Goal: Transaction & Acquisition: Book appointment/travel/reservation

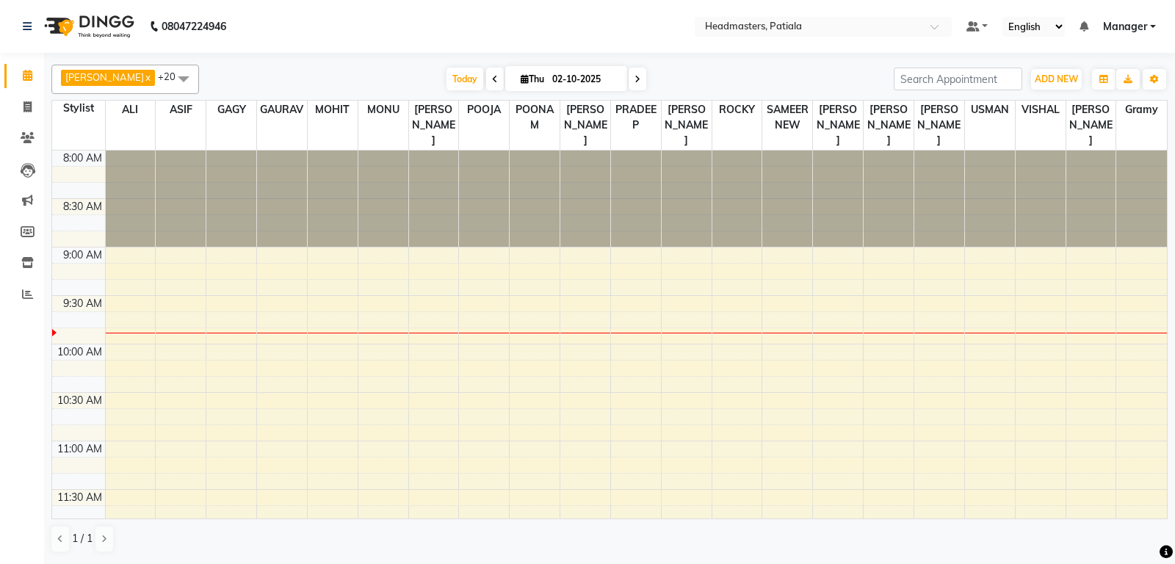
drag, startPoint x: 390, startPoint y: 404, endPoint x: 377, endPoint y: 411, distance: 14.8
drag, startPoint x: 377, startPoint y: 411, endPoint x: 461, endPoint y: 432, distance: 87.1
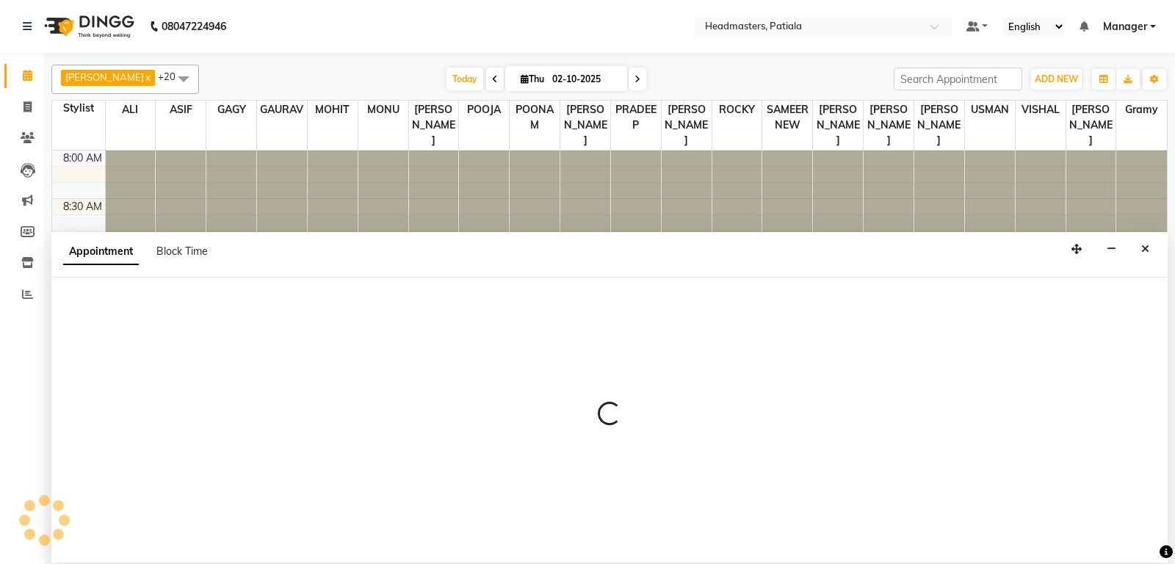
select select "51084"
select select "645"
select select "tentative"
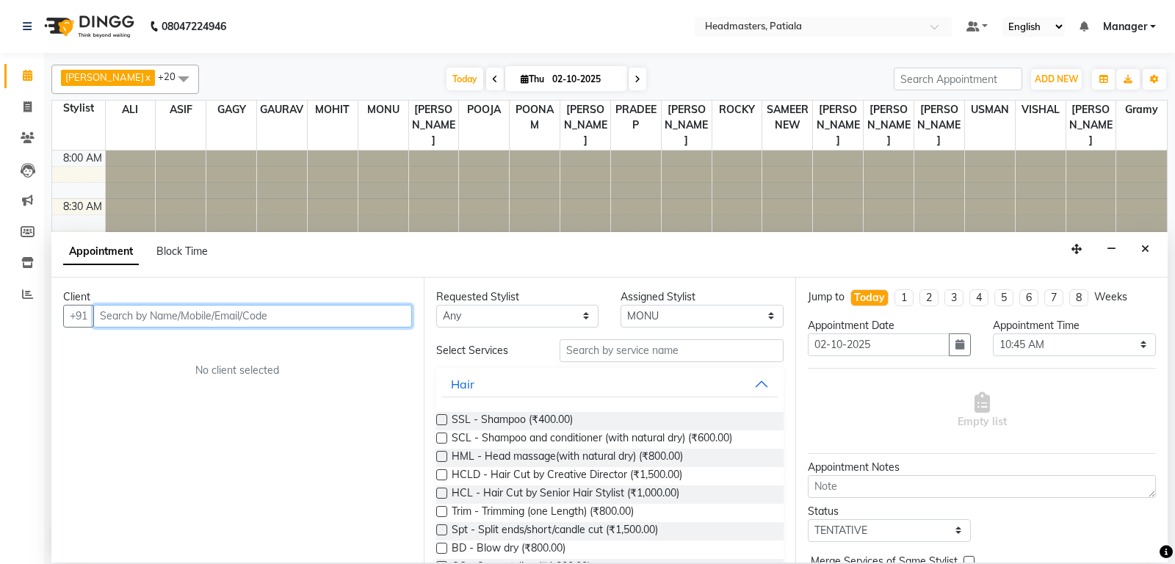
click at [364, 306] on input "text" at bounding box center [252, 316] width 319 height 23
click at [310, 315] on input "text" at bounding box center [252, 316] width 319 height 23
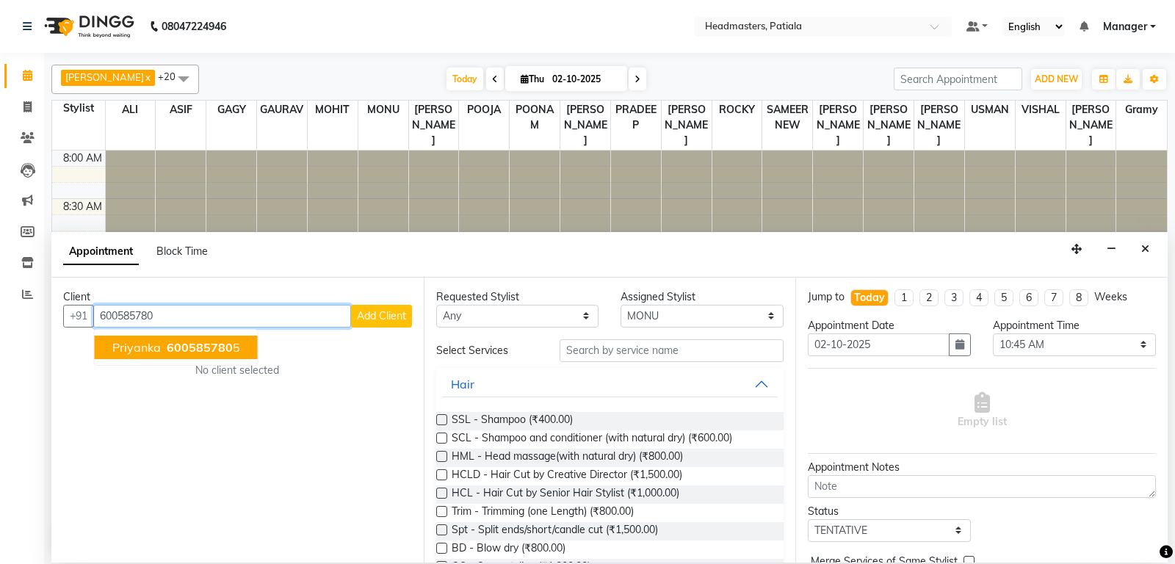
click at [178, 344] on span "600585780" at bounding box center [200, 347] width 66 height 15
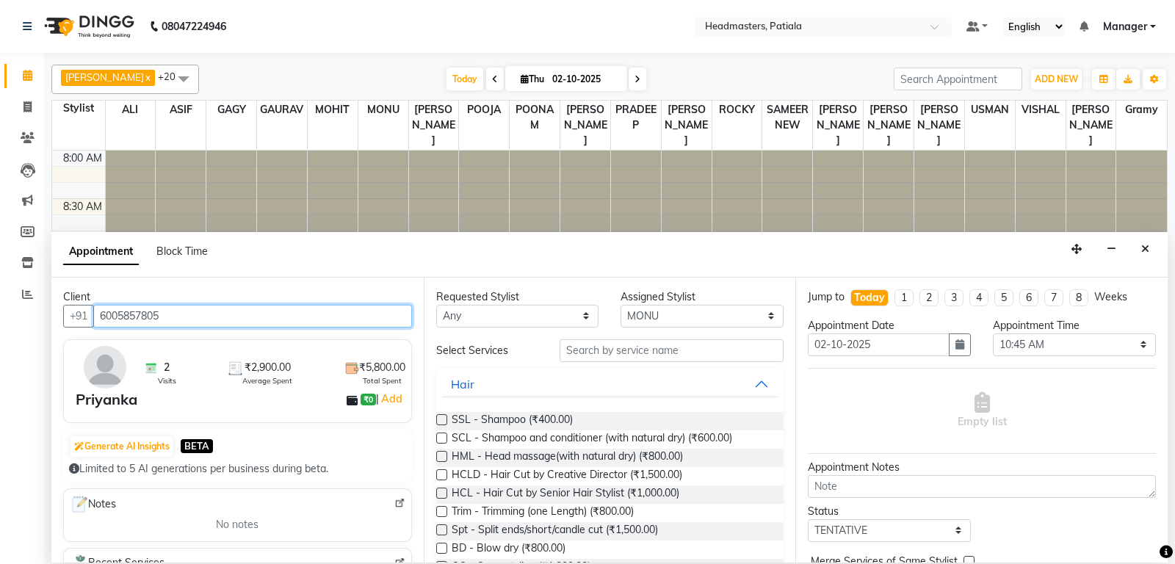
type input "6005857805"
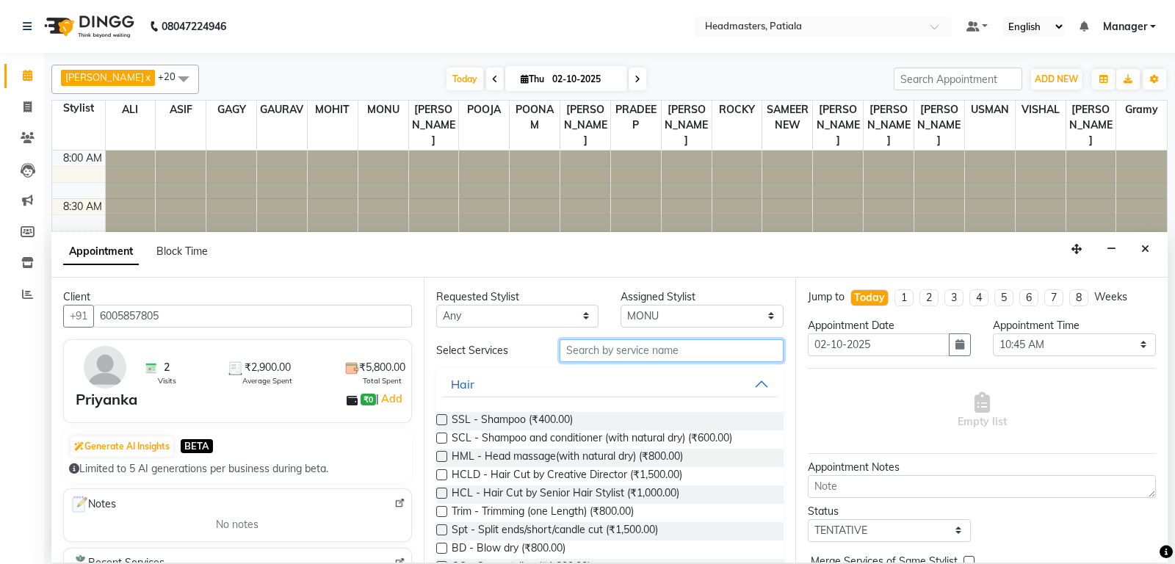
click at [585, 353] on input "text" at bounding box center [672, 350] width 225 height 23
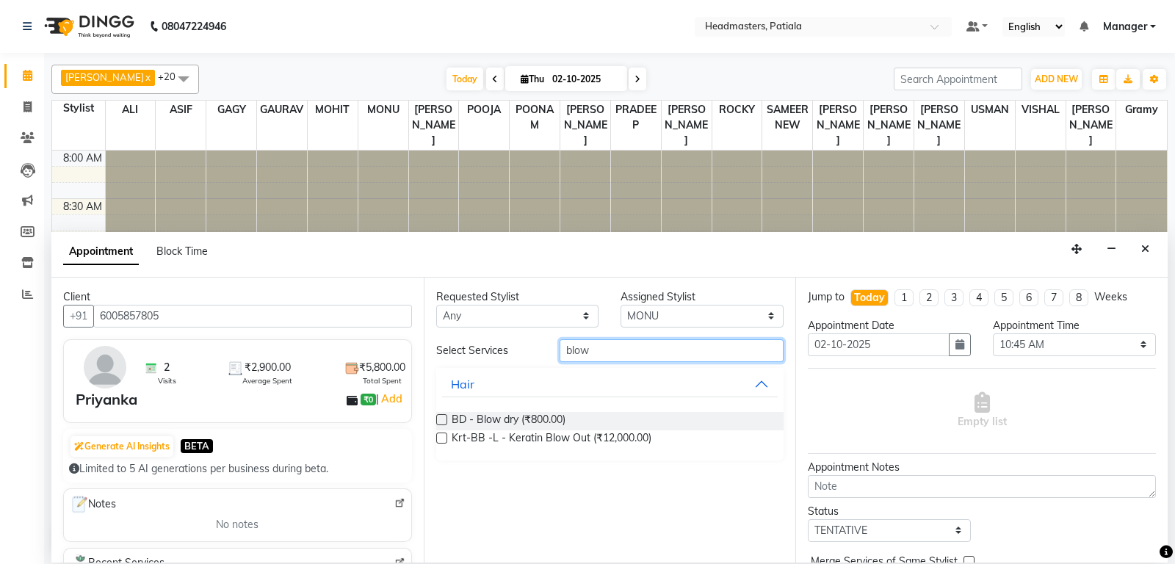
type input "blow"
click at [447, 419] on label at bounding box center [441, 419] width 11 height 11
click at [446, 419] on input "checkbox" at bounding box center [441, 421] width 10 height 10
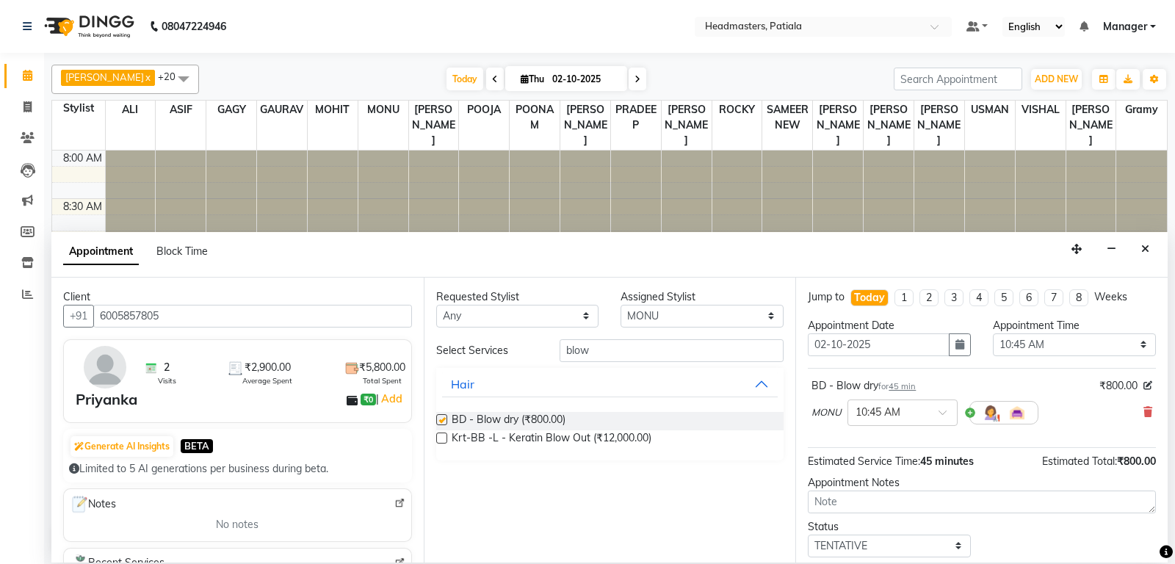
checkbox input "false"
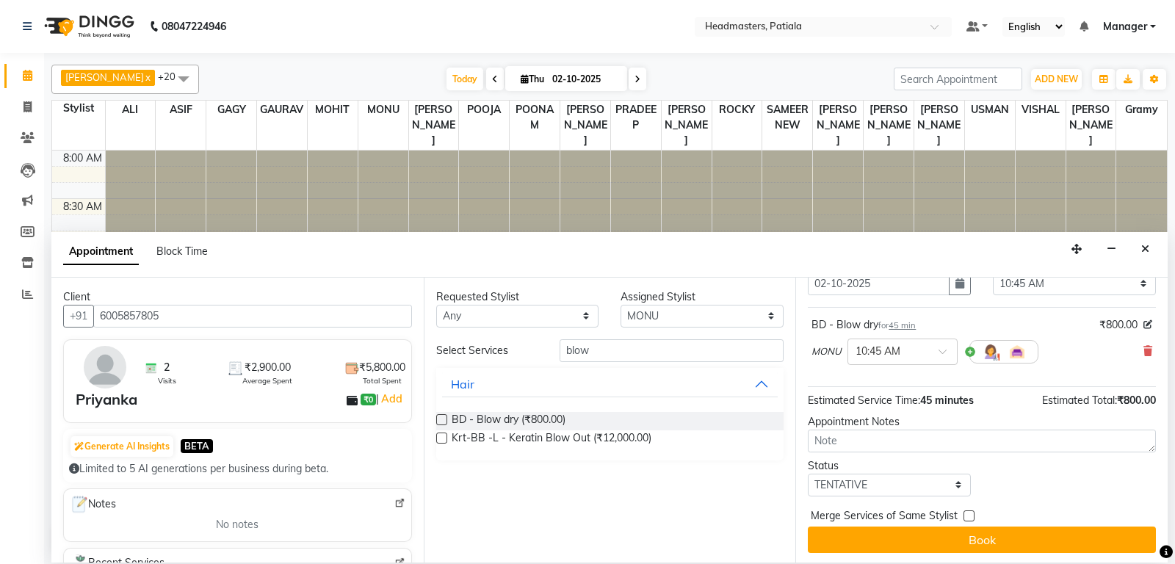
scroll to position [62, 0]
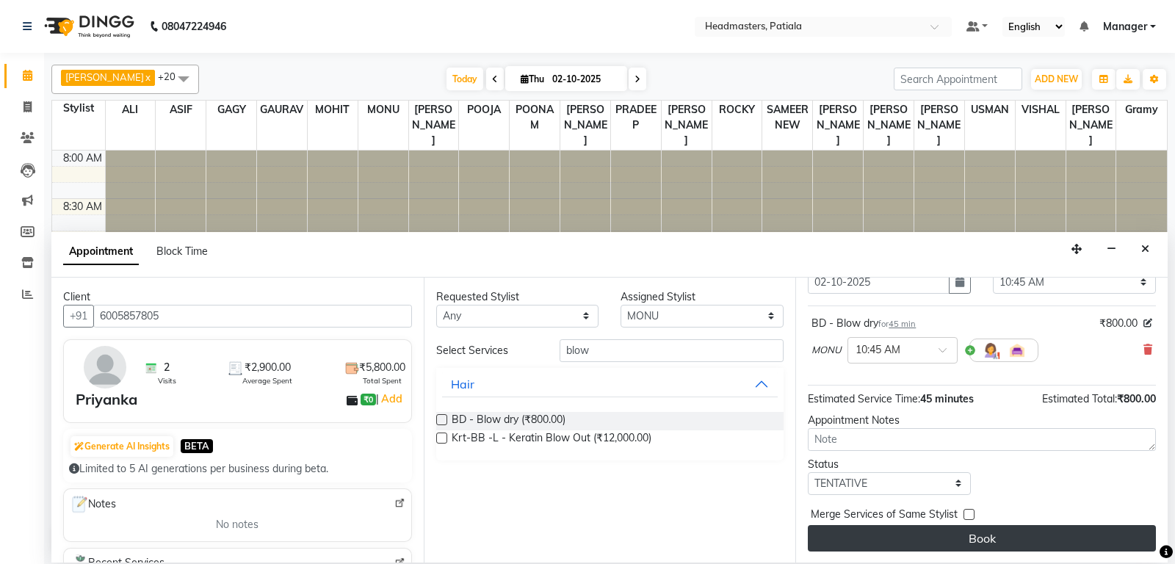
click at [992, 539] on button "Book" at bounding box center [982, 538] width 348 height 26
